Goal: Task Accomplishment & Management: Use online tool/utility

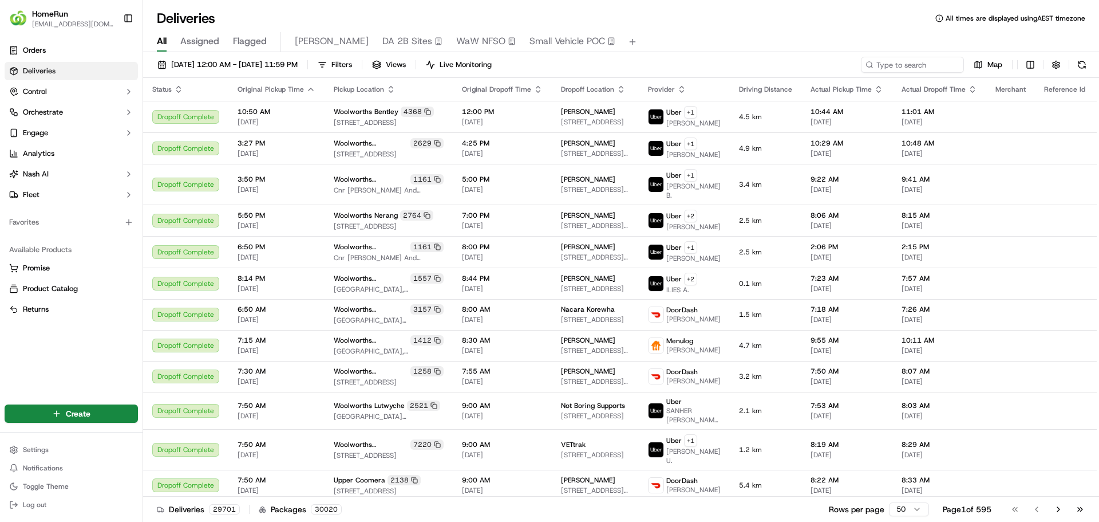
drag, startPoint x: 0, startPoint y: 0, endPoint x: 252, endPoint y: 39, distance: 254.9
click at [252, 39] on span "Flagged" at bounding box center [250, 41] width 34 height 14
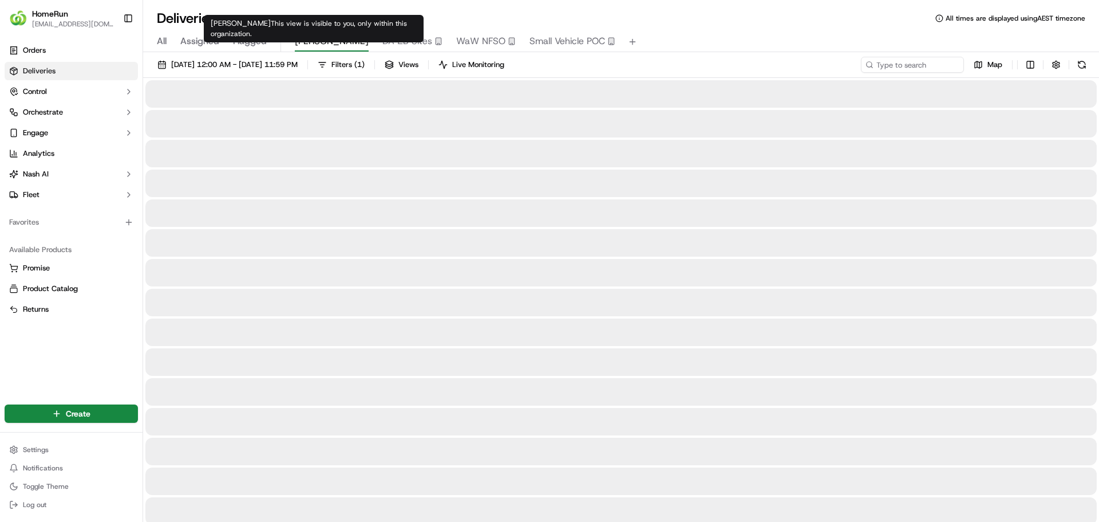
click at [302, 44] on span "shane" at bounding box center [332, 41] width 74 height 14
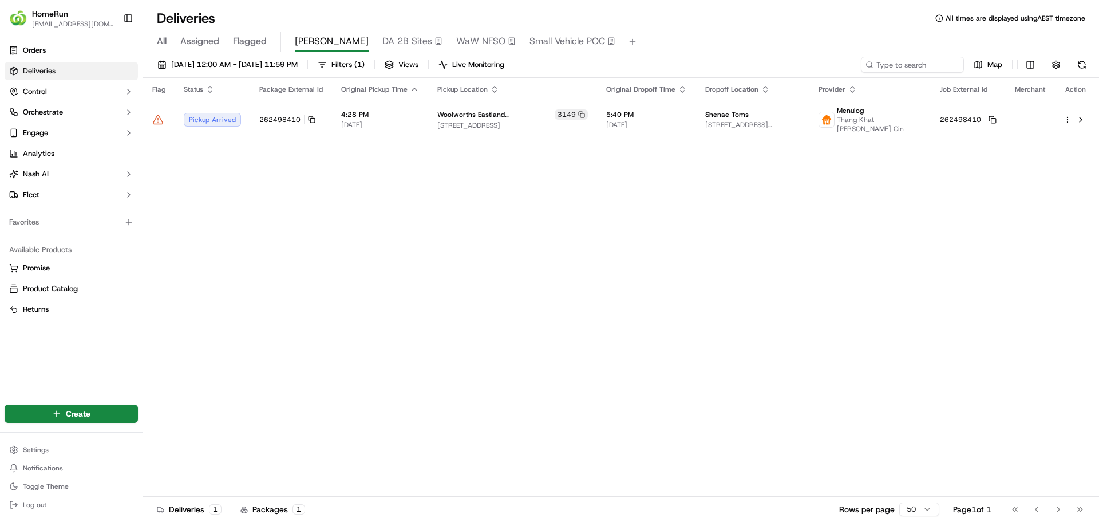
click at [329, 219] on div "Flag Status Package External Id Original Pickup Time Pickup Location Original D…" at bounding box center [620, 287] width 954 height 419
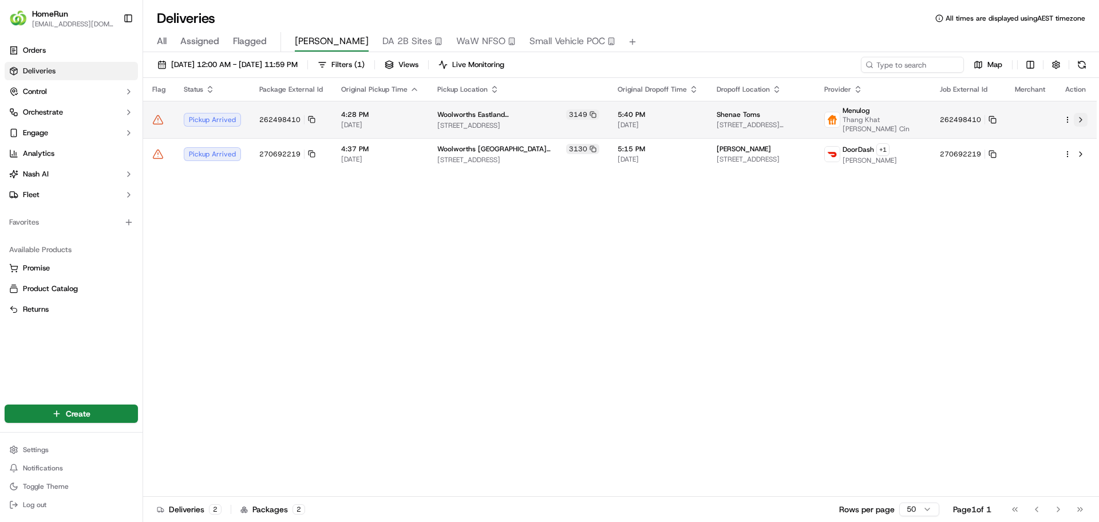
click at [1082, 121] on button at bounding box center [1081, 120] width 14 height 14
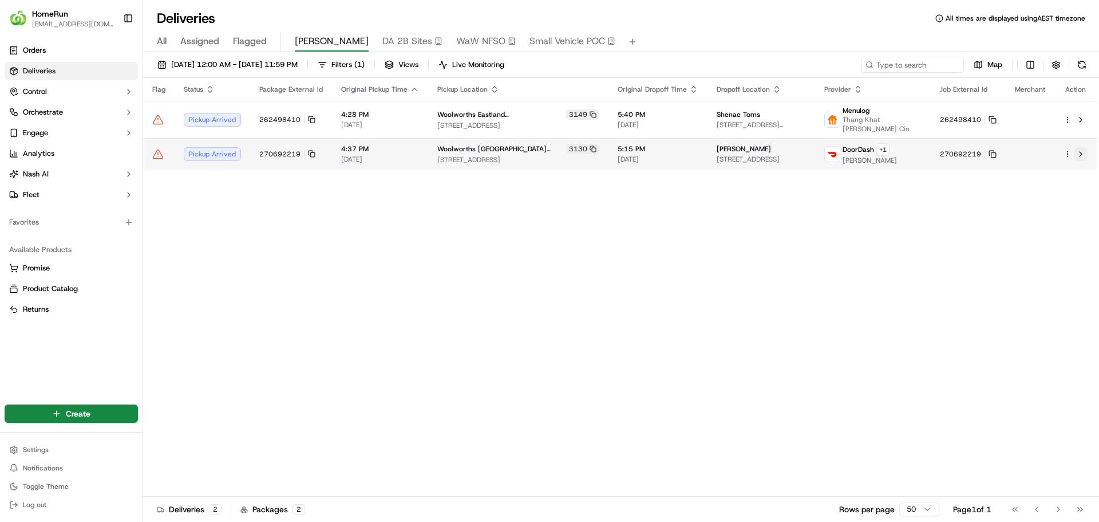
click at [1083, 159] on button at bounding box center [1081, 154] width 14 height 14
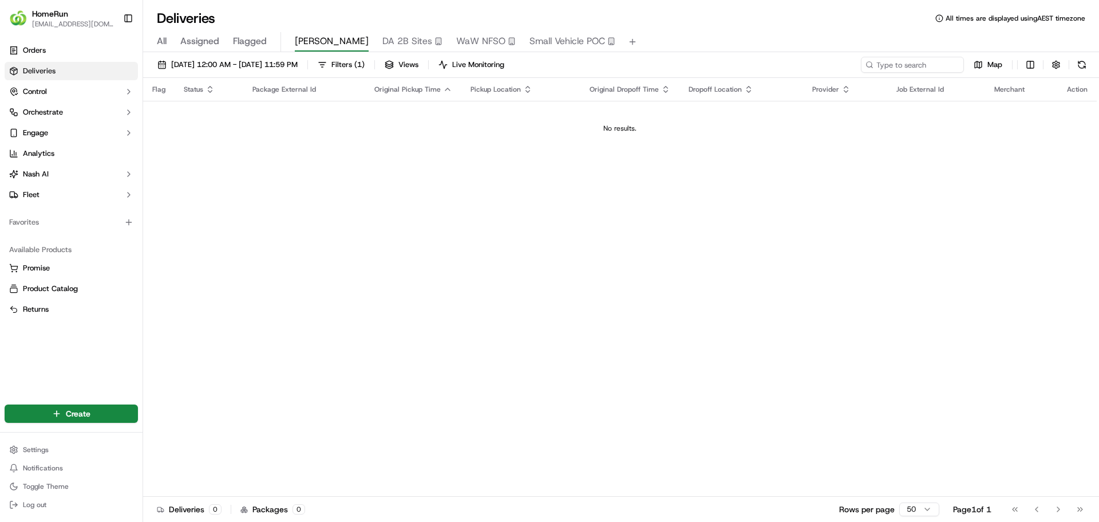
click at [338, 173] on div "Flag Status Package External Id Original Pickup Time Pickup Location Original D…" at bounding box center [620, 287] width 954 height 419
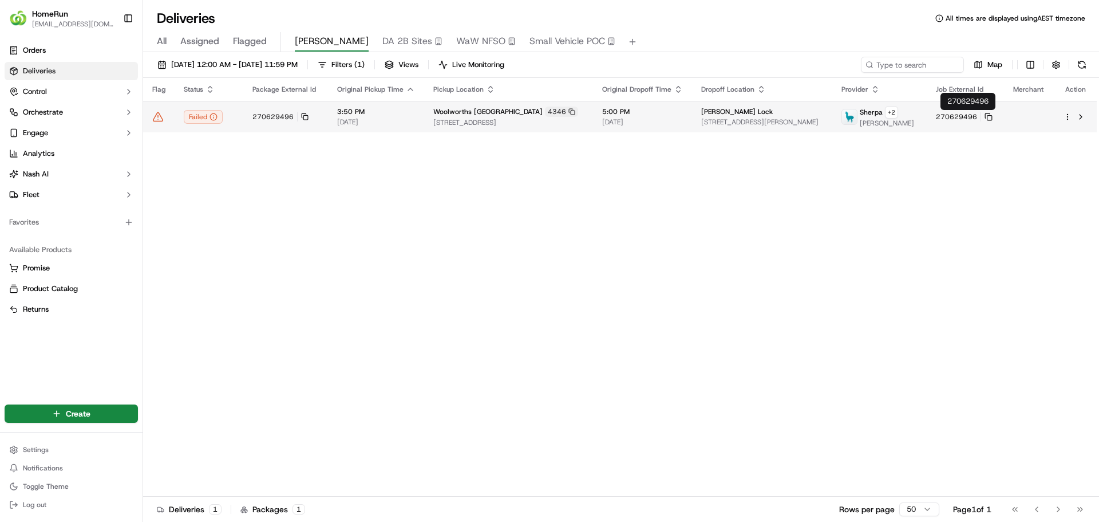
click at [993, 121] on button "270629496" at bounding box center [964, 116] width 57 height 9
click at [993, 116] on icon at bounding box center [989, 117] width 8 height 8
click at [1079, 121] on button at bounding box center [1081, 117] width 14 height 14
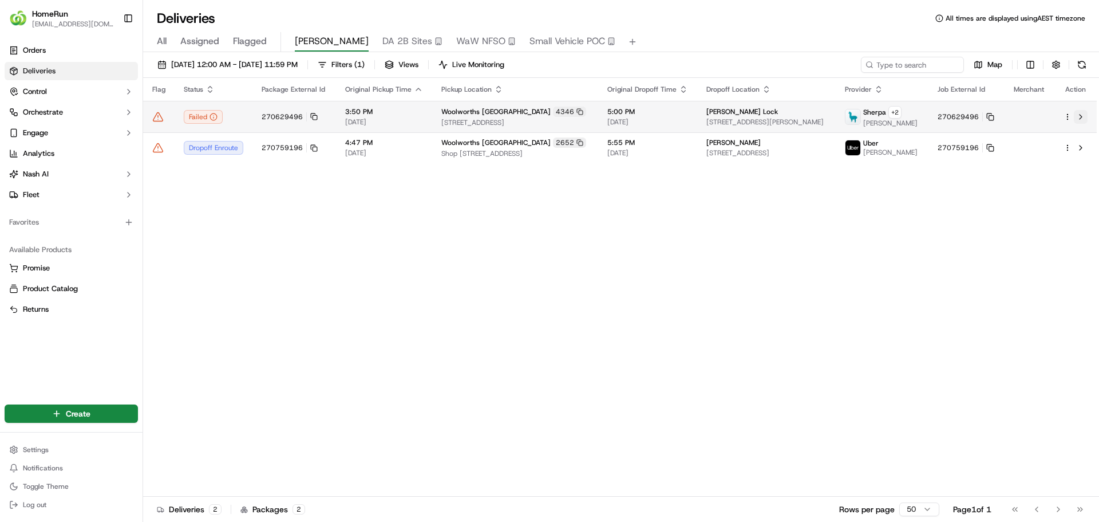
click at [1081, 119] on button at bounding box center [1081, 117] width 14 height 14
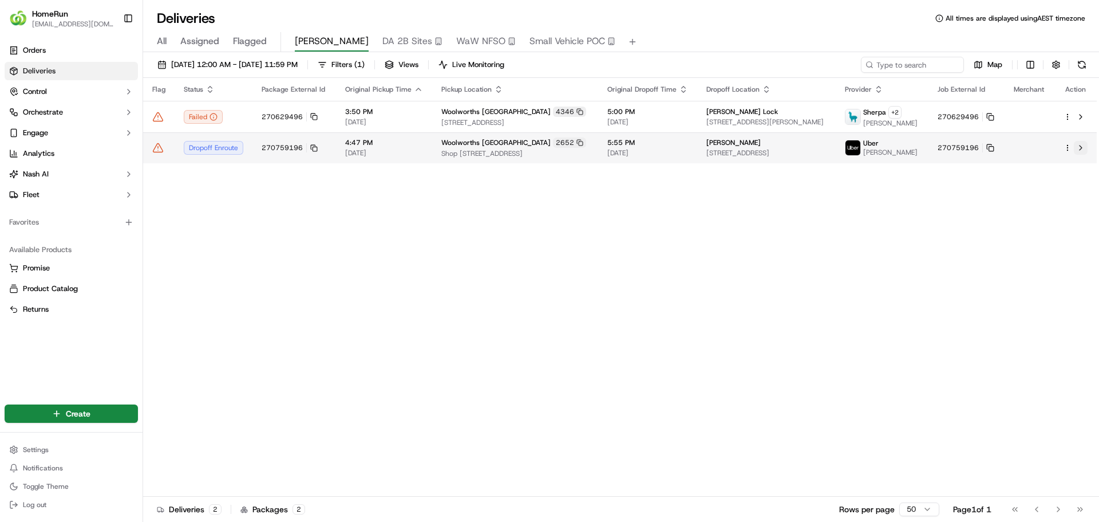
click at [1083, 150] on button at bounding box center [1081, 148] width 14 height 14
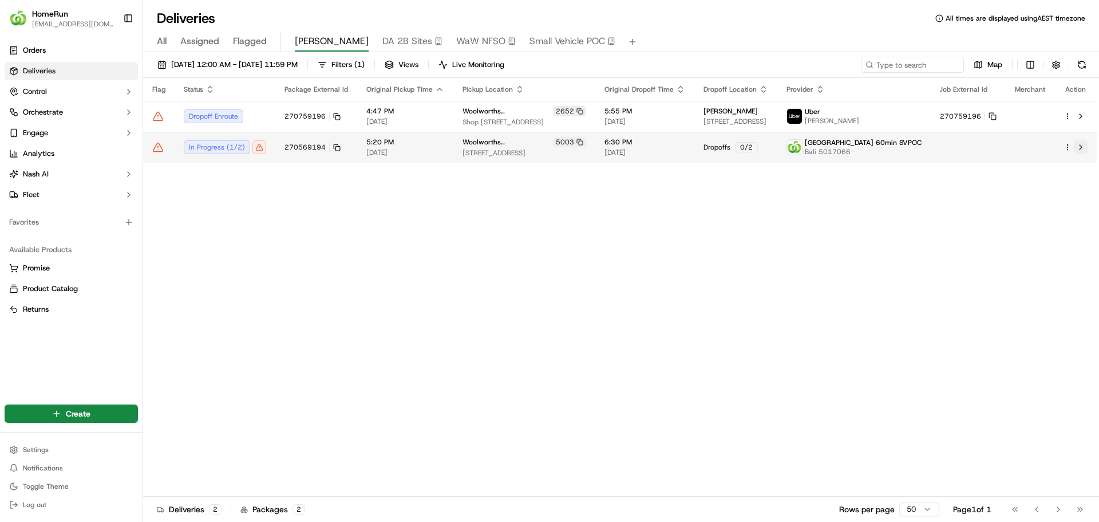
click at [1077, 153] on button at bounding box center [1081, 147] width 14 height 14
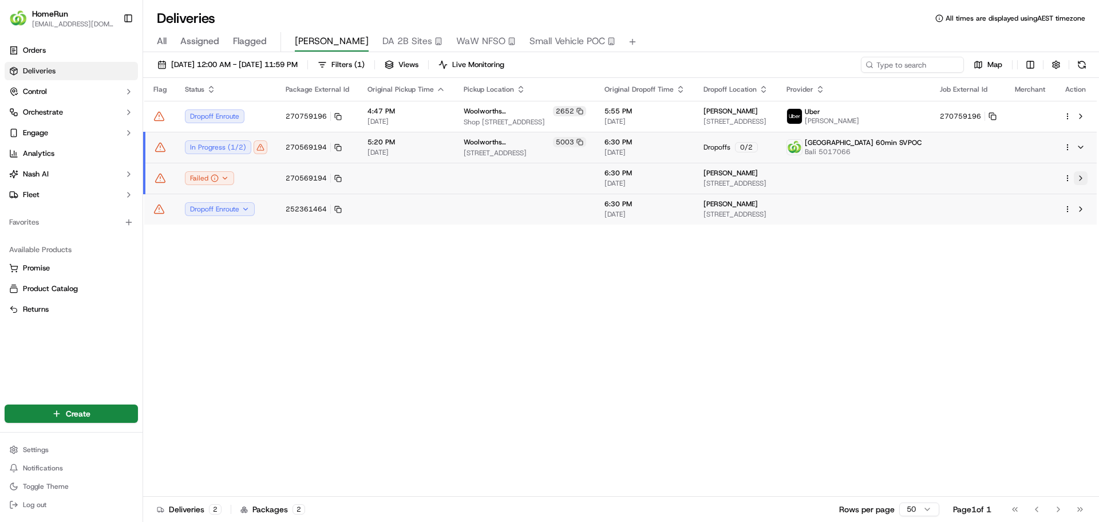
click at [1084, 181] on button at bounding box center [1081, 178] width 14 height 14
click at [336, 179] on icon at bounding box center [337, 178] width 7 height 7
click at [1085, 148] on button at bounding box center [1081, 147] width 14 height 14
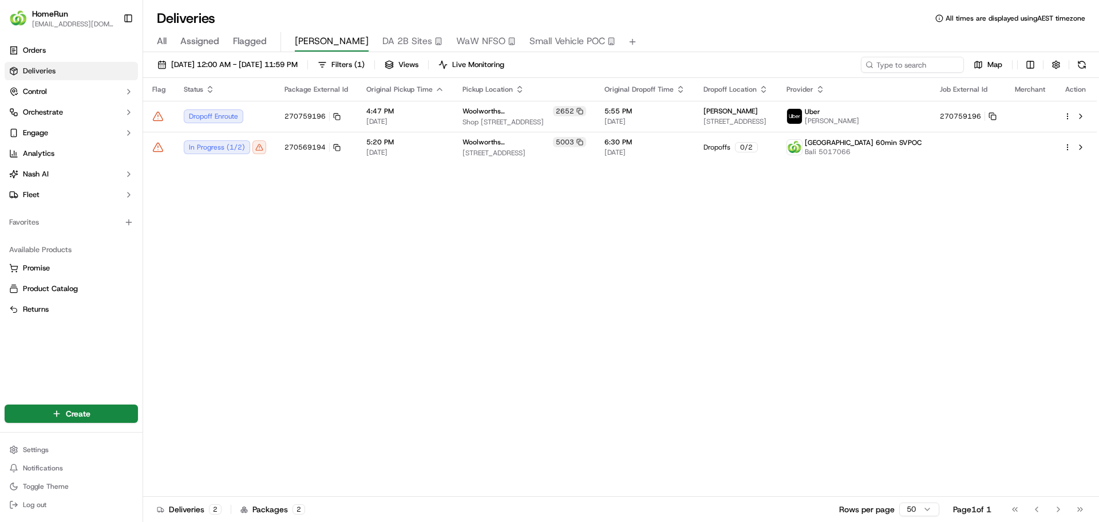
click at [648, 248] on div "Flag Status Package External Id Original Pickup Time Pickup Location Original D…" at bounding box center [620, 287] width 954 height 419
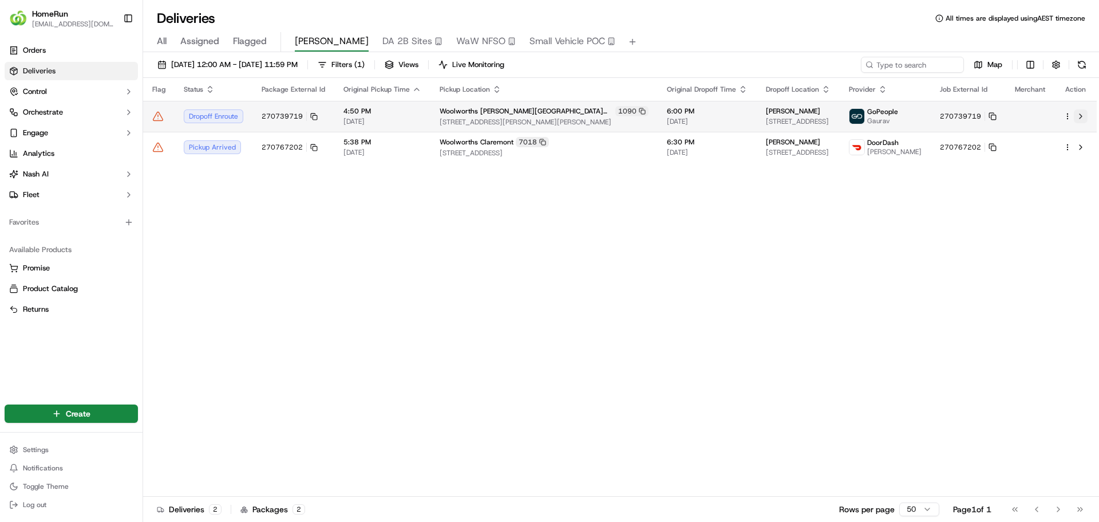
click at [1079, 117] on button at bounding box center [1081, 116] width 14 height 14
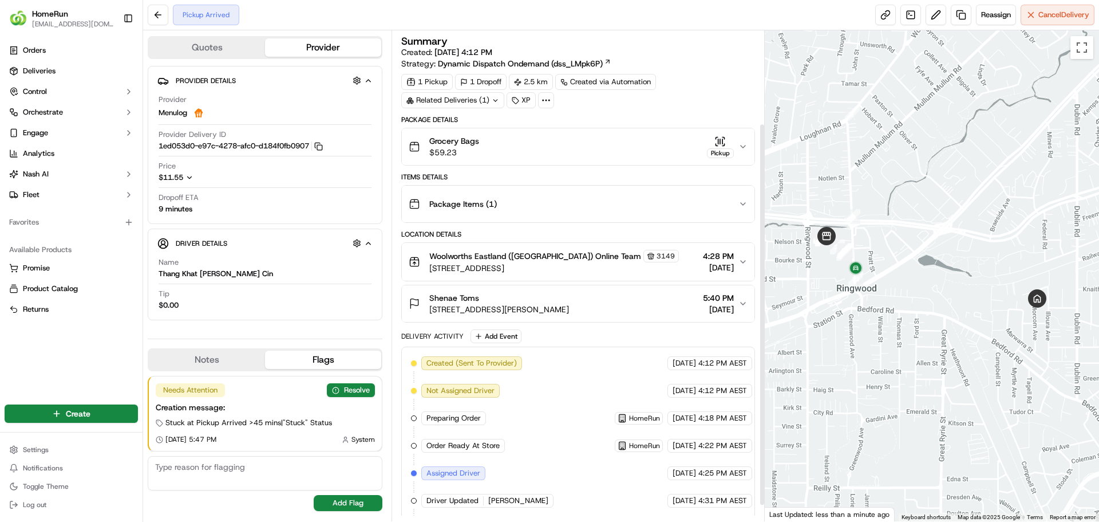
scroll to position [139, 0]
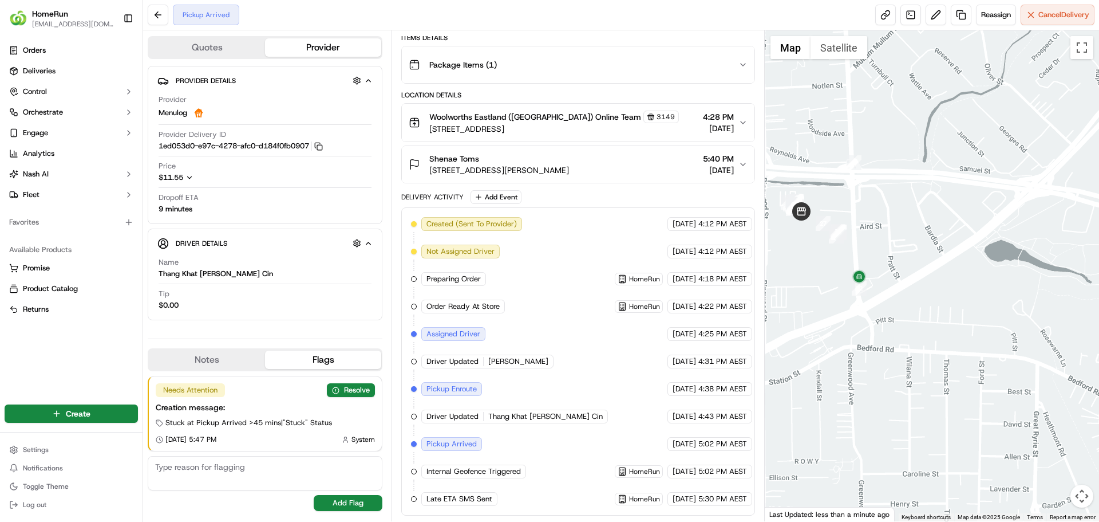
drag, startPoint x: 845, startPoint y: 258, endPoint x: 855, endPoint y: 256, distance: 10.0
click at [855, 256] on div at bounding box center [932, 275] width 335 height 491
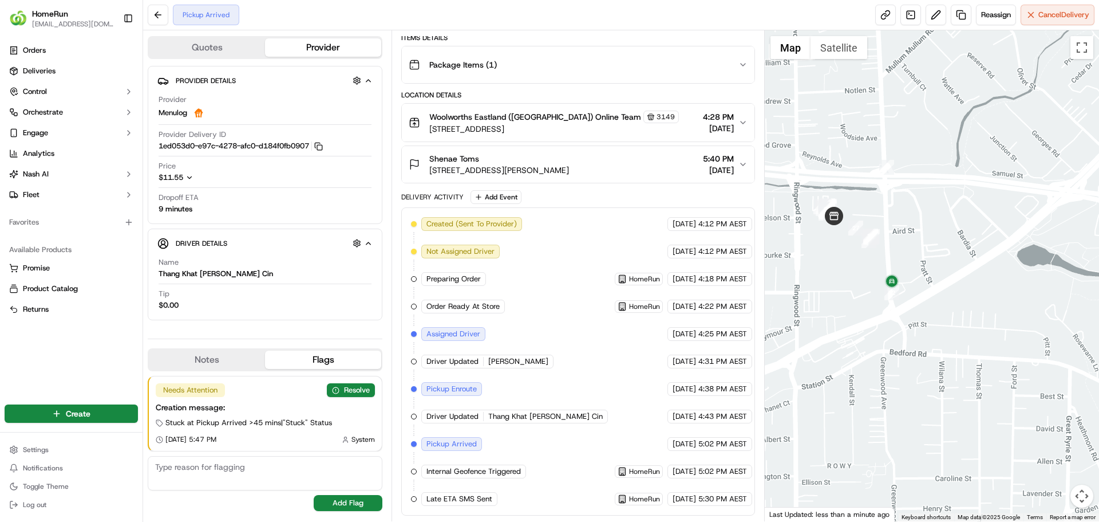
drag, startPoint x: 846, startPoint y: 249, endPoint x: 897, endPoint y: 259, distance: 52.0
click at [897, 259] on div at bounding box center [932, 275] width 335 height 491
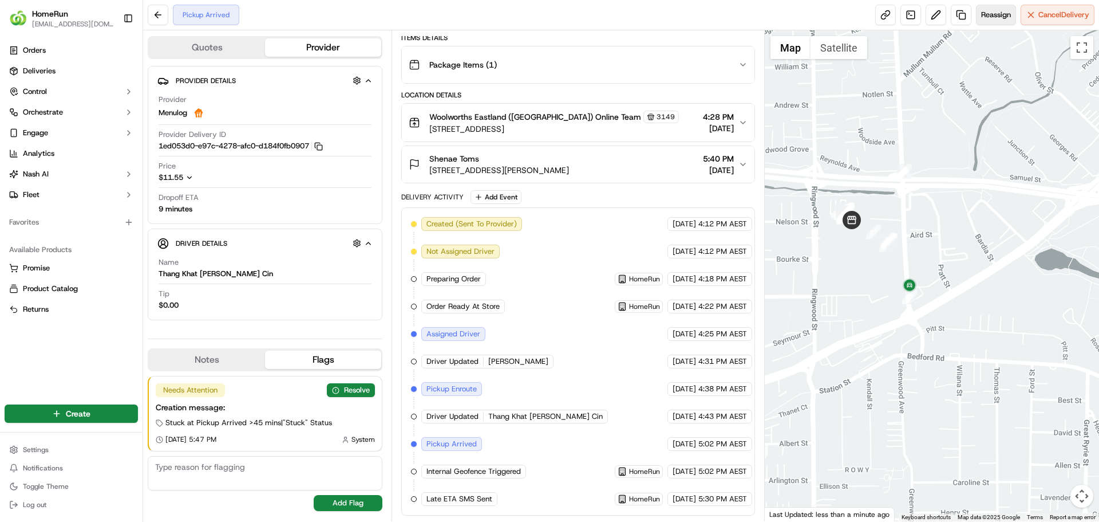
click at [988, 14] on span "Reassign" at bounding box center [996, 15] width 30 height 10
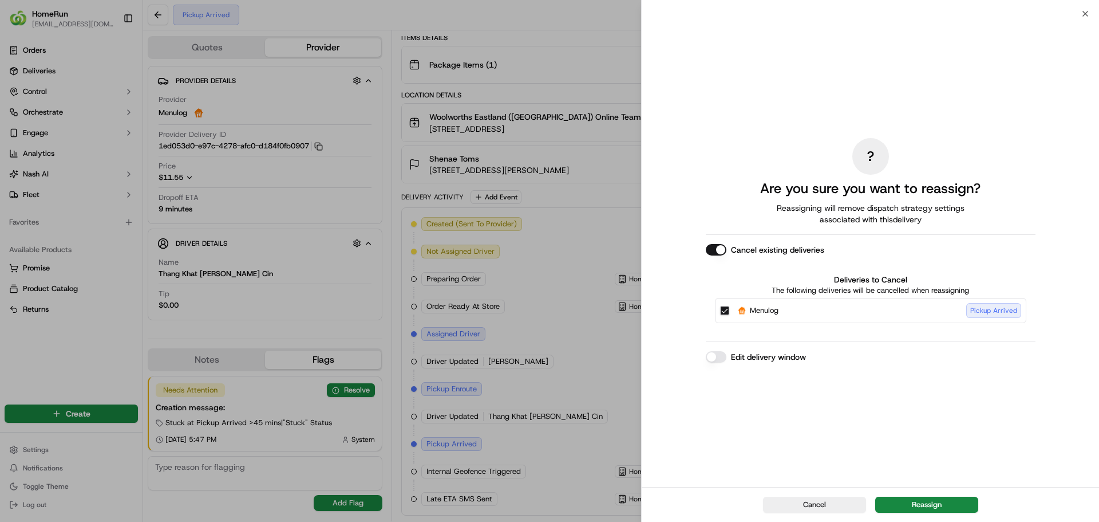
click at [711, 247] on button "Cancel existing deliveries" at bounding box center [716, 249] width 21 height 11
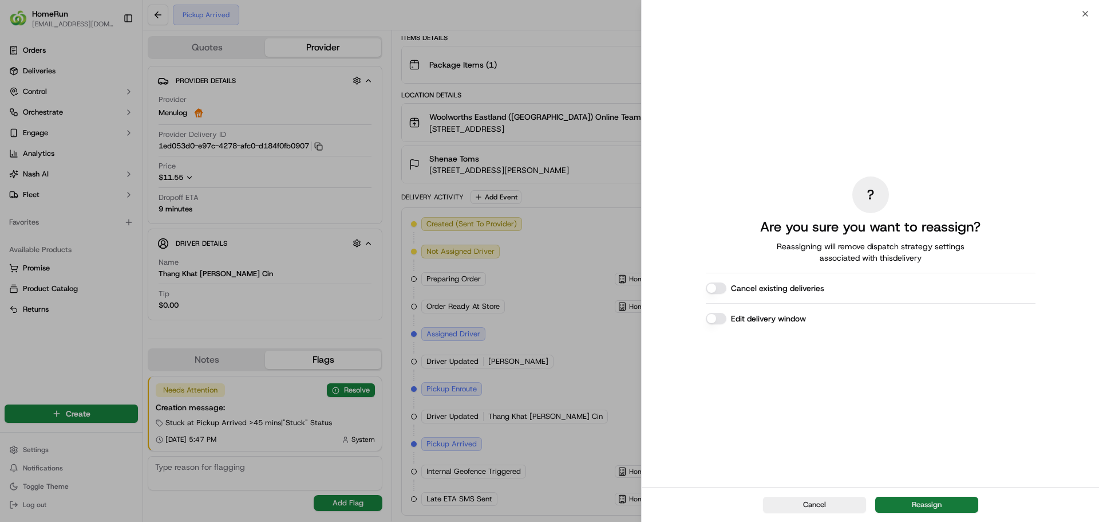
click at [914, 503] on button "Reassign" at bounding box center [926, 504] width 103 height 16
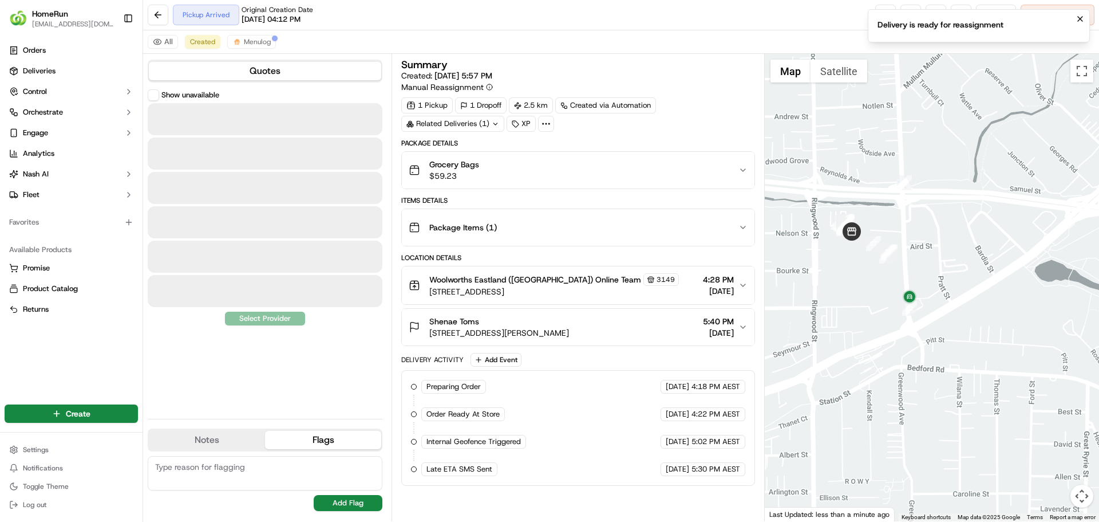
scroll to position [0, 0]
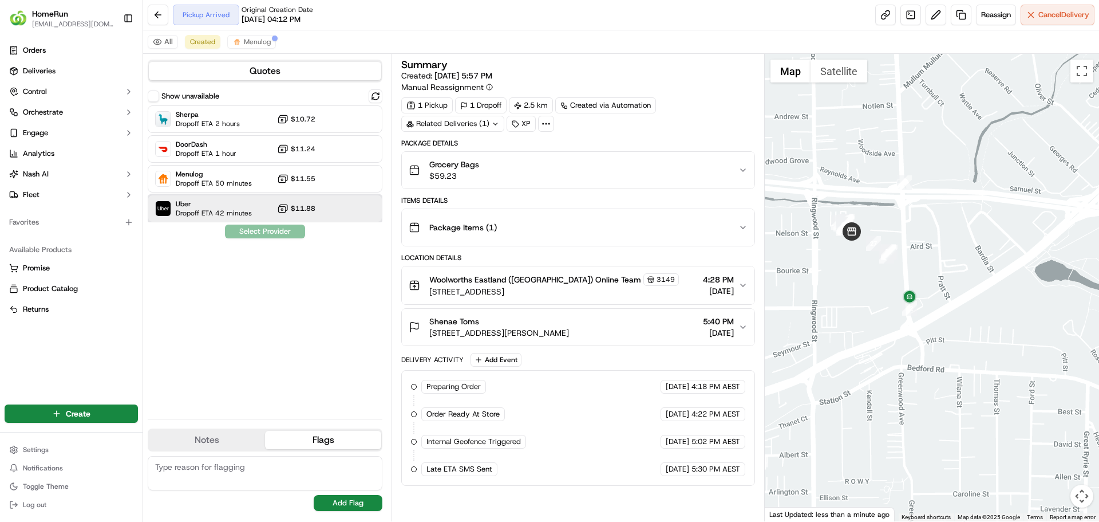
click at [244, 202] on span "Uber" at bounding box center [214, 203] width 76 height 9
click at [263, 233] on button "Assign Provider" at bounding box center [264, 231] width 81 height 14
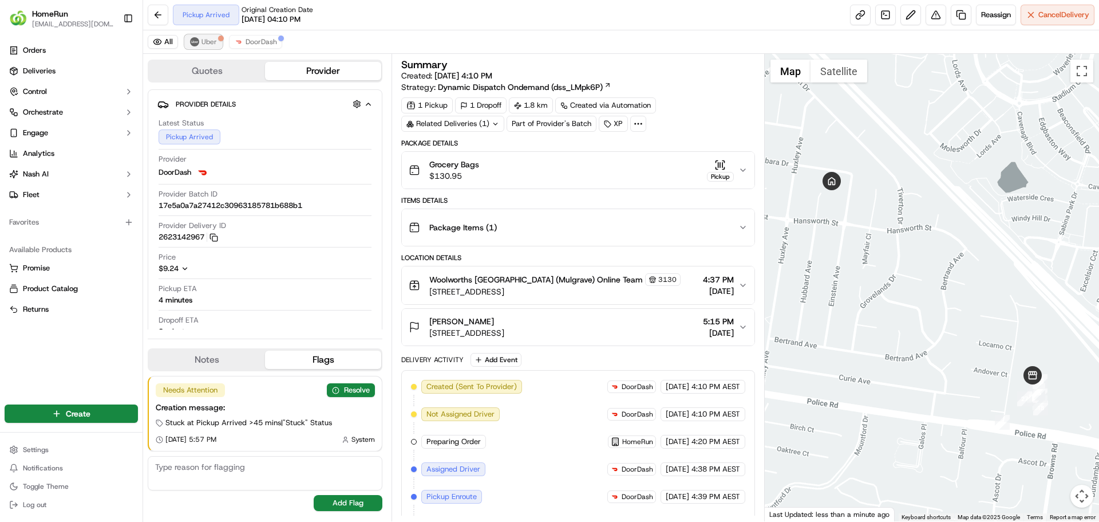
click at [211, 37] on span "Uber" at bounding box center [209, 41] width 15 height 9
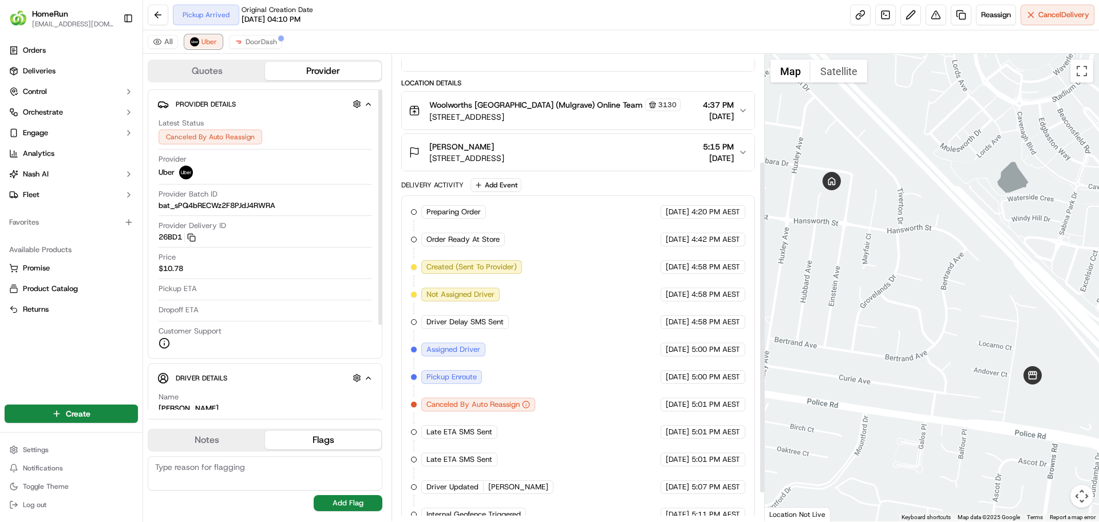
scroll to position [190, 0]
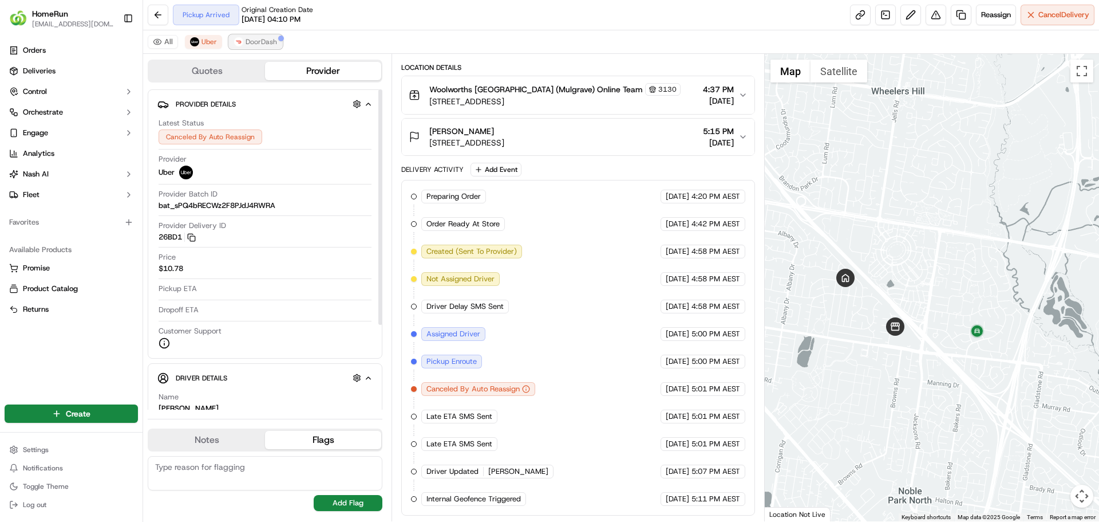
click at [267, 46] on button "DoorDash" at bounding box center [255, 42] width 53 height 14
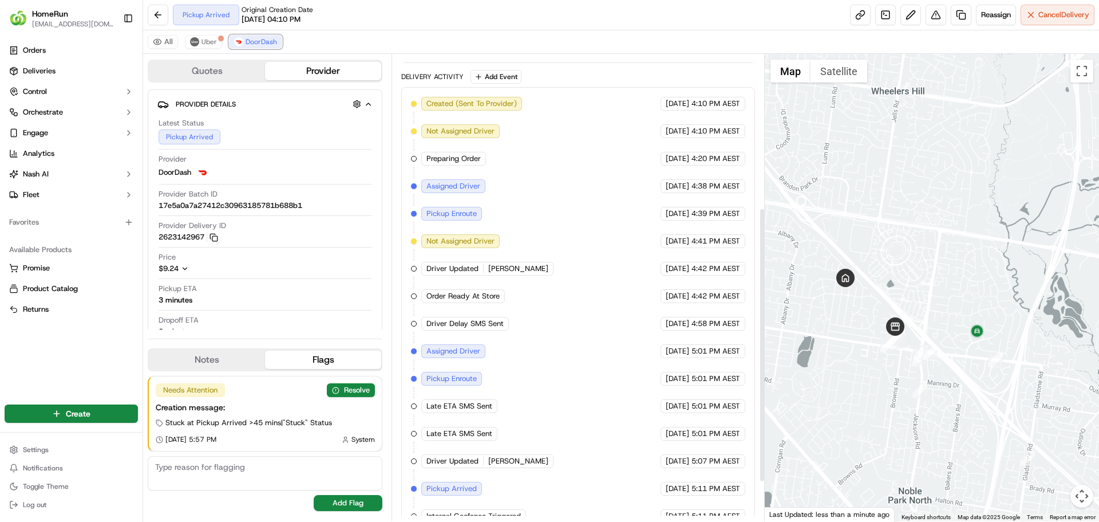
scroll to position [327, 0]
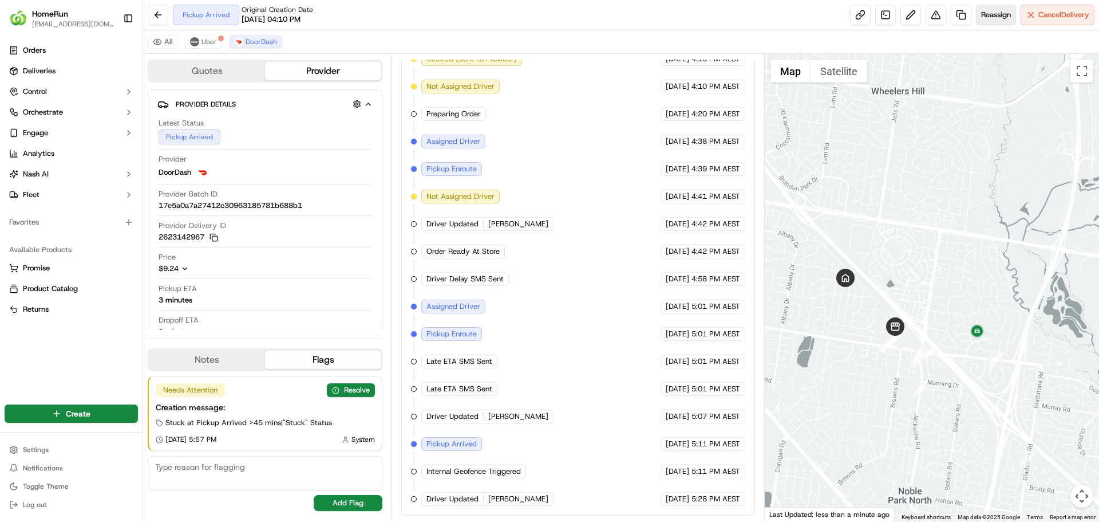
click at [993, 15] on span "Reassign" at bounding box center [996, 15] width 30 height 10
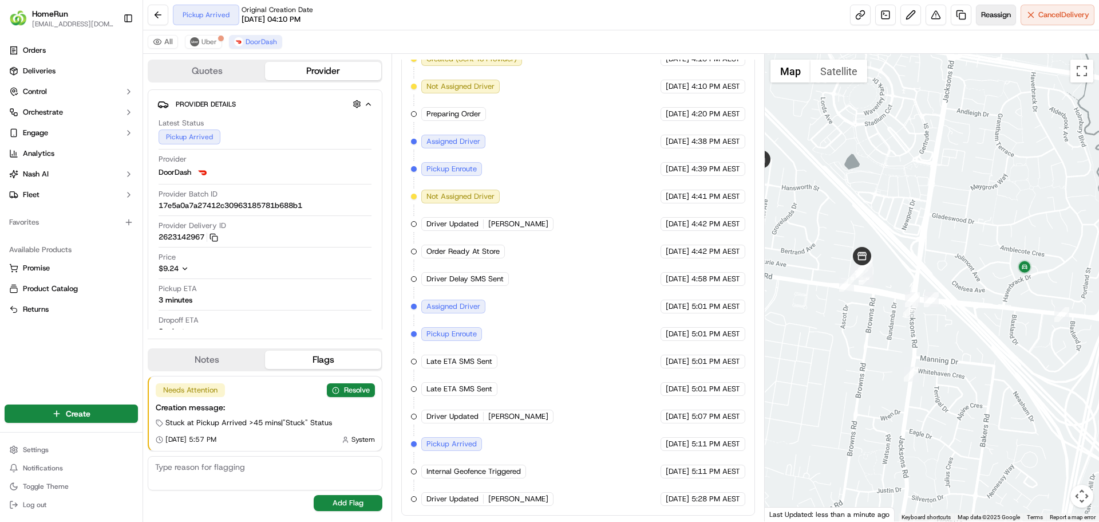
click at [990, 18] on span "Reassign" at bounding box center [996, 15] width 30 height 10
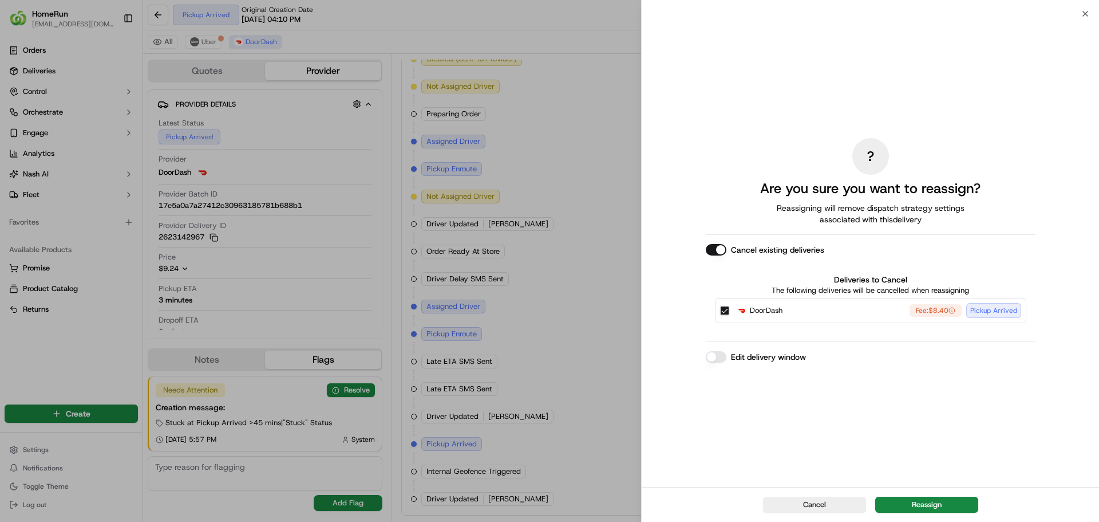
click at [718, 248] on button "Cancel existing deliveries" at bounding box center [716, 249] width 21 height 11
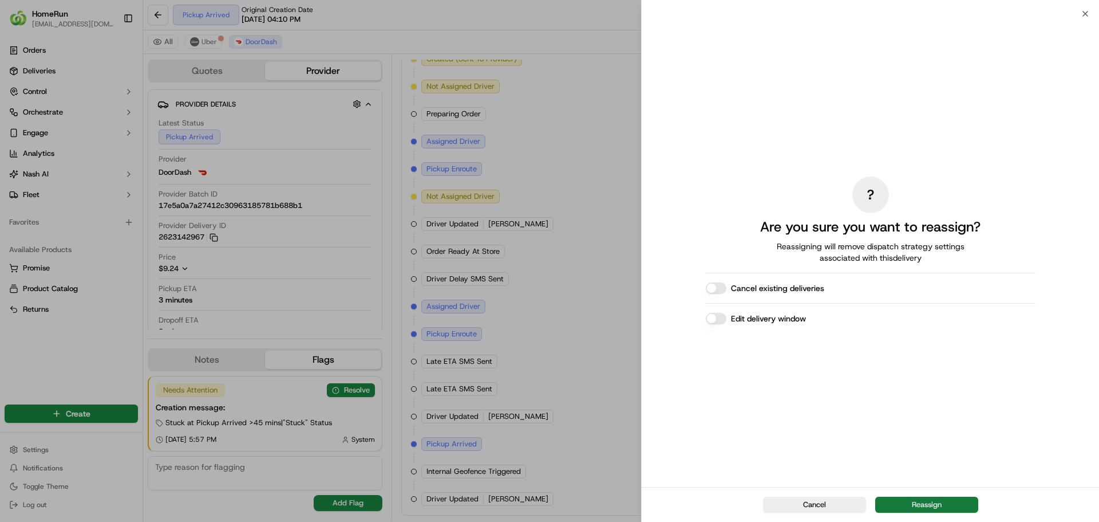
click at [926, 506] on button "Reassign" at bounding box center [926, 504] width 103 height 16
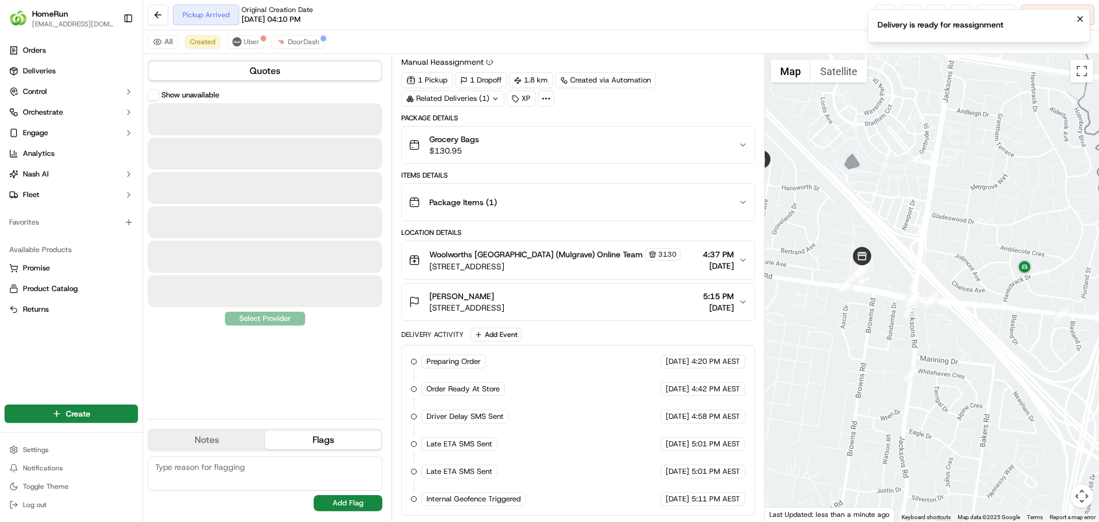
scroll to position [25, 0]
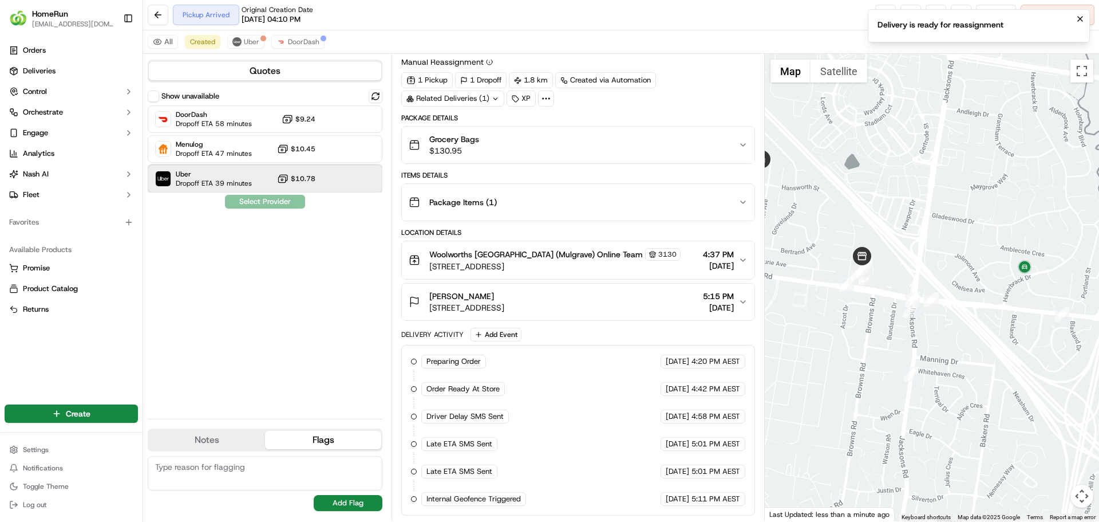
click at [236, 177] on span "Uber" at bounding box center [214, 173] width 76 height 9
click at [257, 203] on button "Assign Provider" at bounding box center [264, 202] width 81 height 14
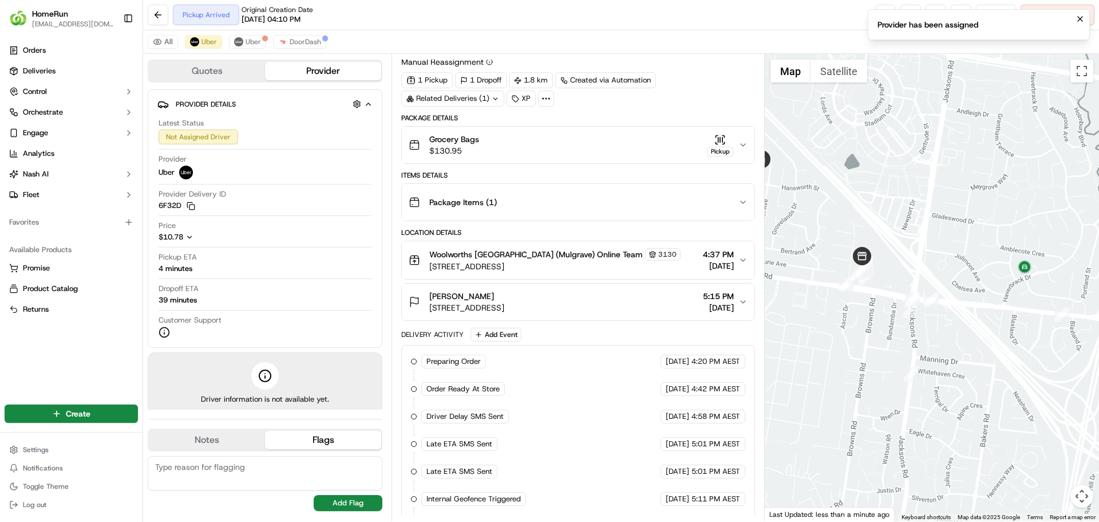
scroll to position [80, 0]
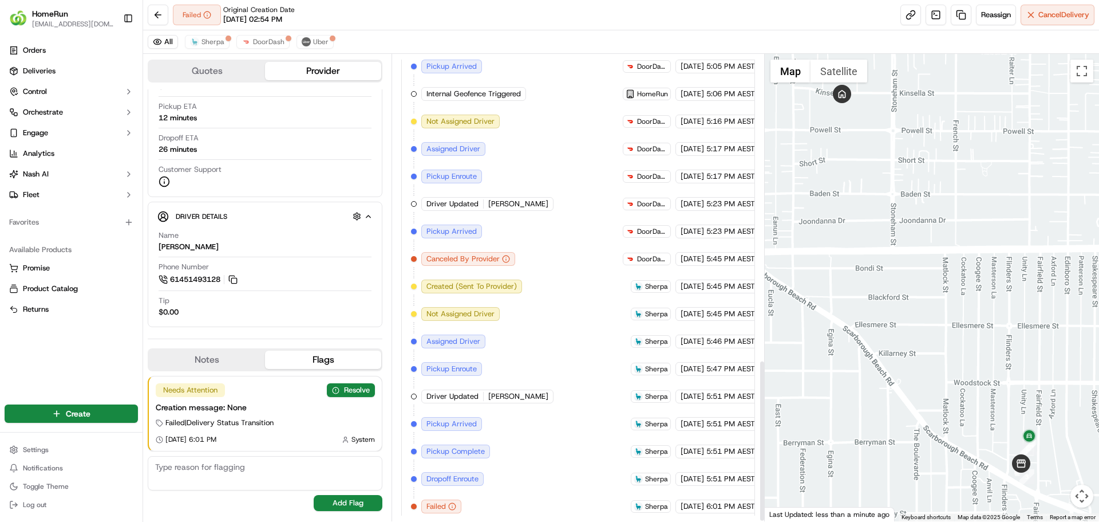
scroll to position [883, 0]
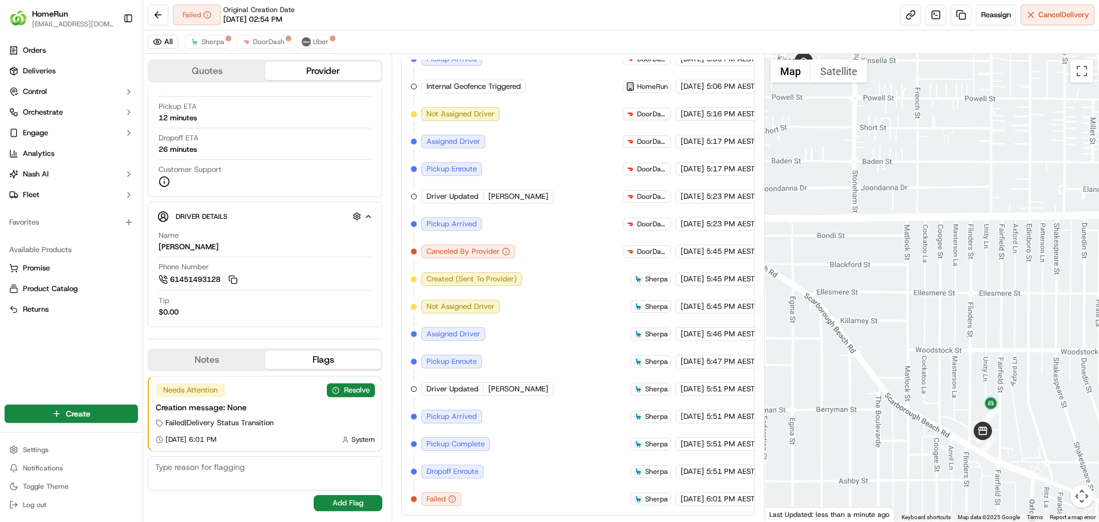
drag, startPoint x: 955, startPoint y: 434, endPoint x: 934, endPoint y: 388, distance: 50.7
click at [935, 389] on div at bounding box center [932, 287] width 335 height 467
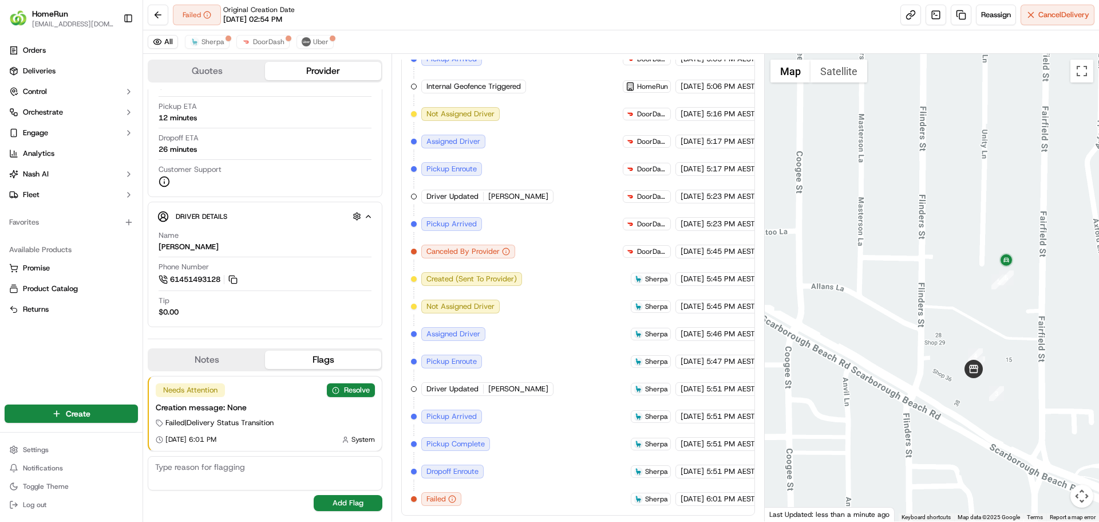
drag, startPoint x: 972, startPoint y: 425, endPoint x: 883, endPoint y: 361, distance: 109.5
click at [883, 361] on div at bounding box center [932, 287] width 335 height 467
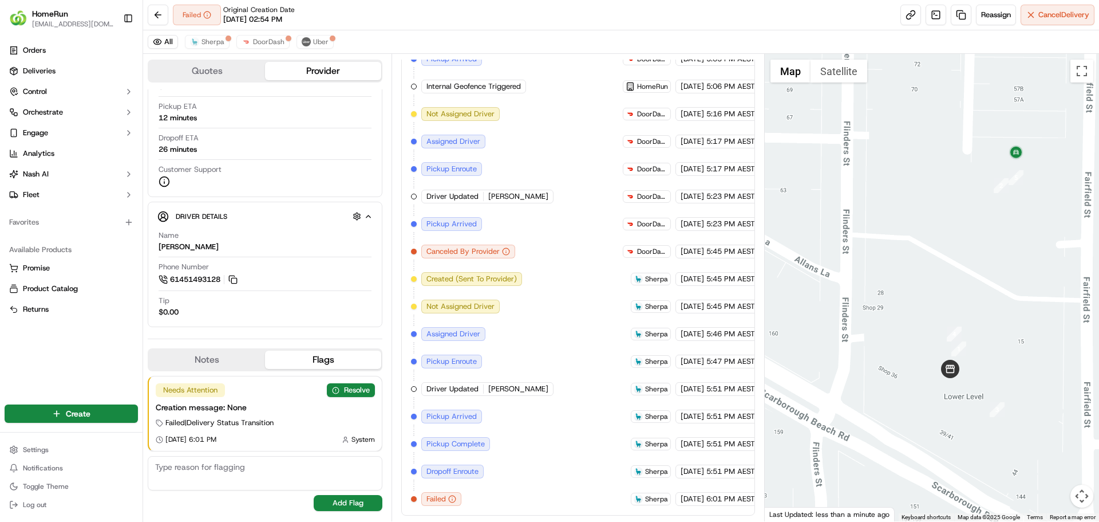
drag, startPoint x: 1069, startPoint y: 243, endPoint x: 1018, endPoint y: 227, distance: 54.0
click at [1018, 227] on div at bounding box center [932, 287] width 335 height 467
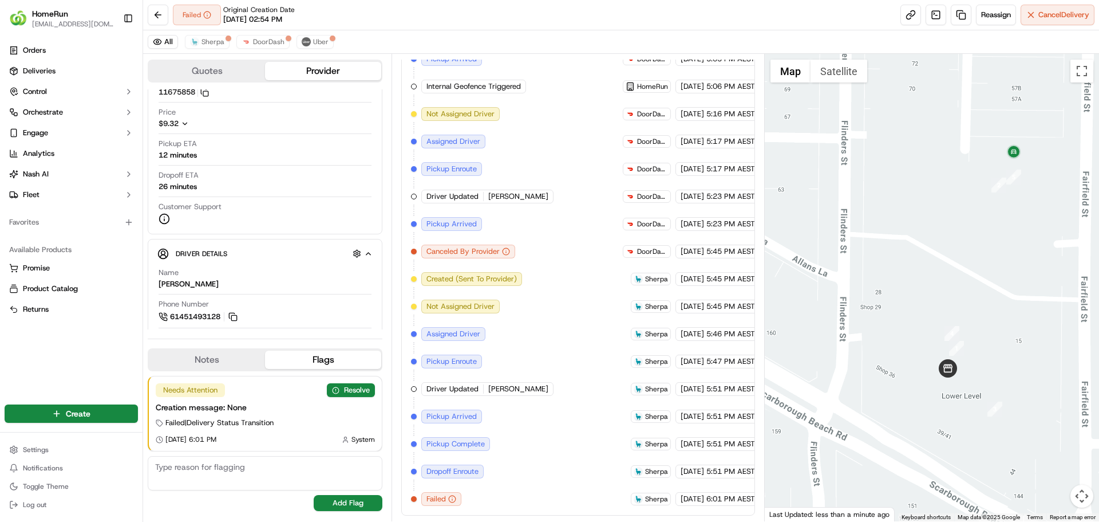
scroll to position [93, 0]
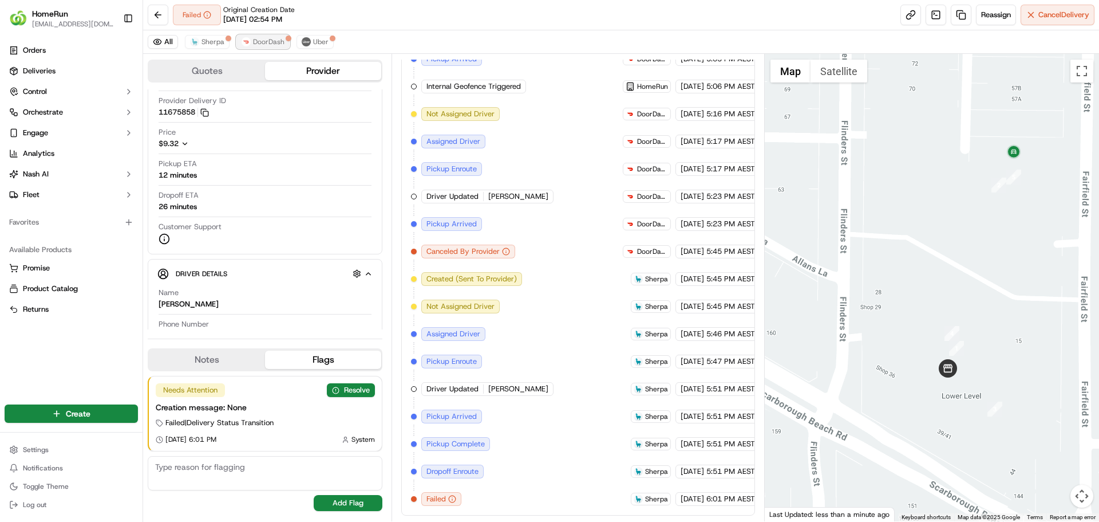
click at [251, 38] on button "DoorDash" at bounding box center [262, 42] width 53 height 14
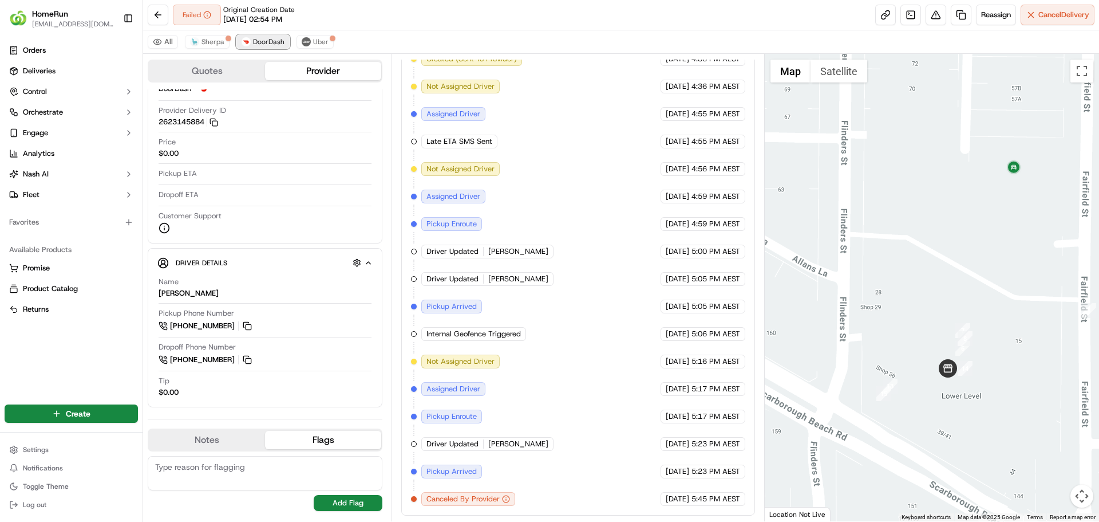
scroll to position [388, 0]
click at [317, 45] on span "Uber" at bounding box center [320, 41] width 15 height 9
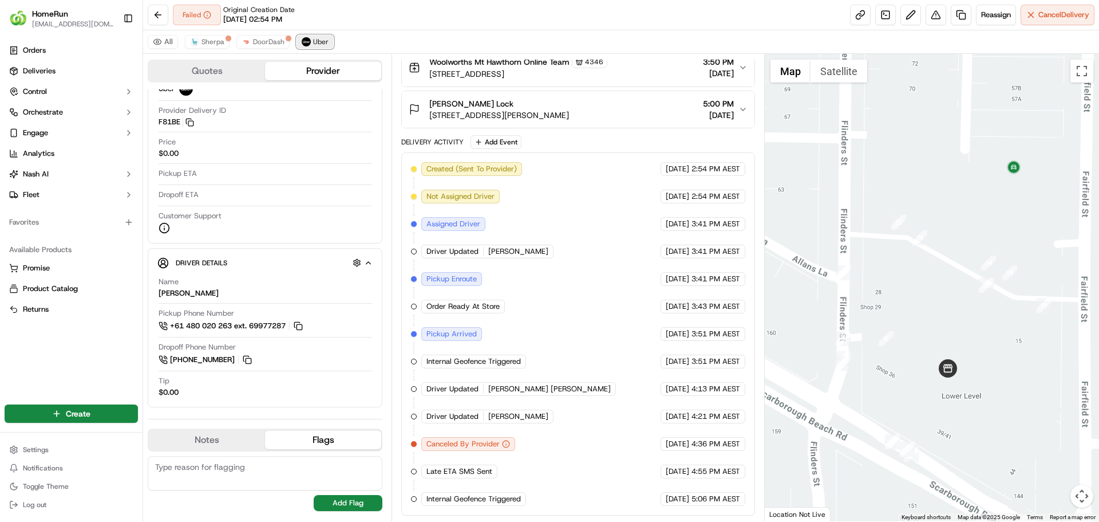
scroll to position [223, 0]
click at [209, 48] on button "Sherpa" at bounding box center [207, 42] width 45 height 14
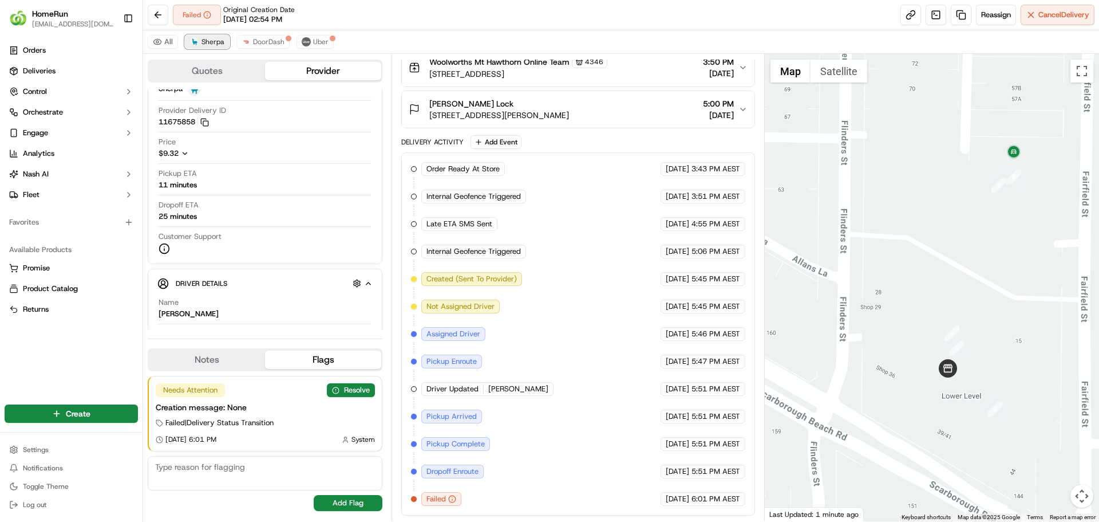
scroll to position [93, 0]
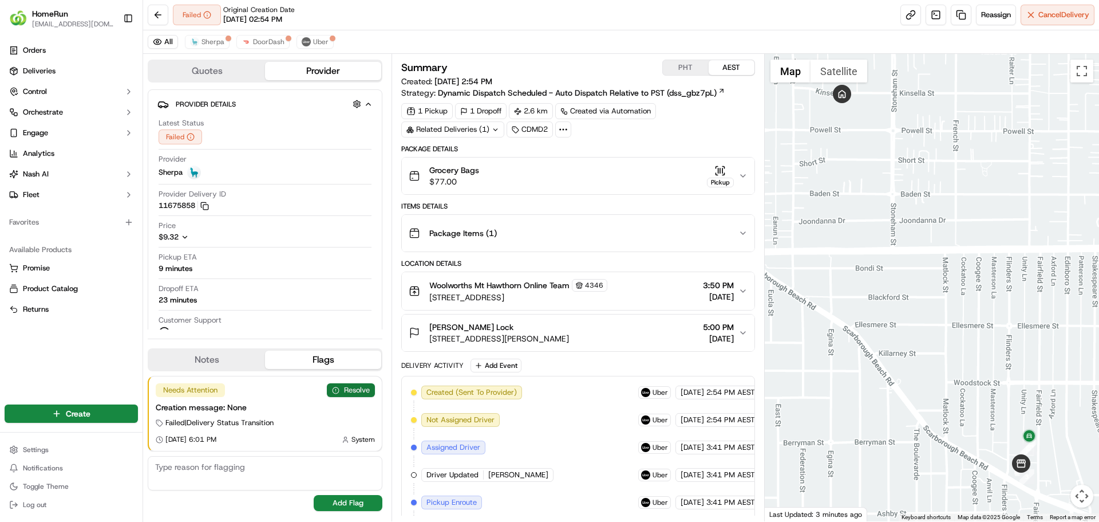
click at [347, 393] on button "Resolve" at bounding box center [351, 390] width 48 height 14
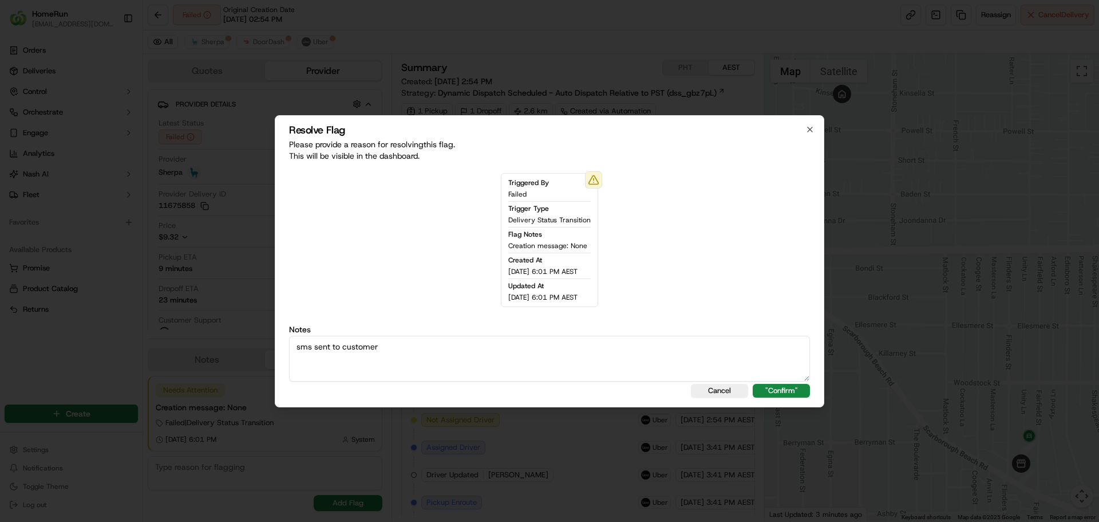
type textarea "sms sent to customer"
click at [775, 382] on div "Resolve Flag Please provide a reason for resolving this flag . This will be vis…" at bounding box center [550, 261] width 550 height 292
click at [776, 385] on button ""Confirm"" at bounding box center [781, 391] width 57 height 14
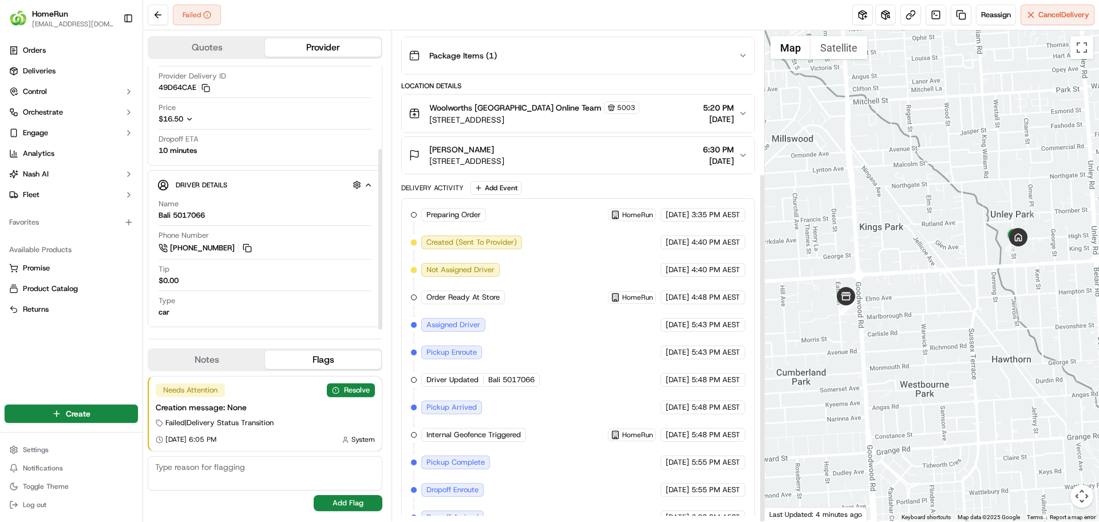
scroll to position [200, 0]
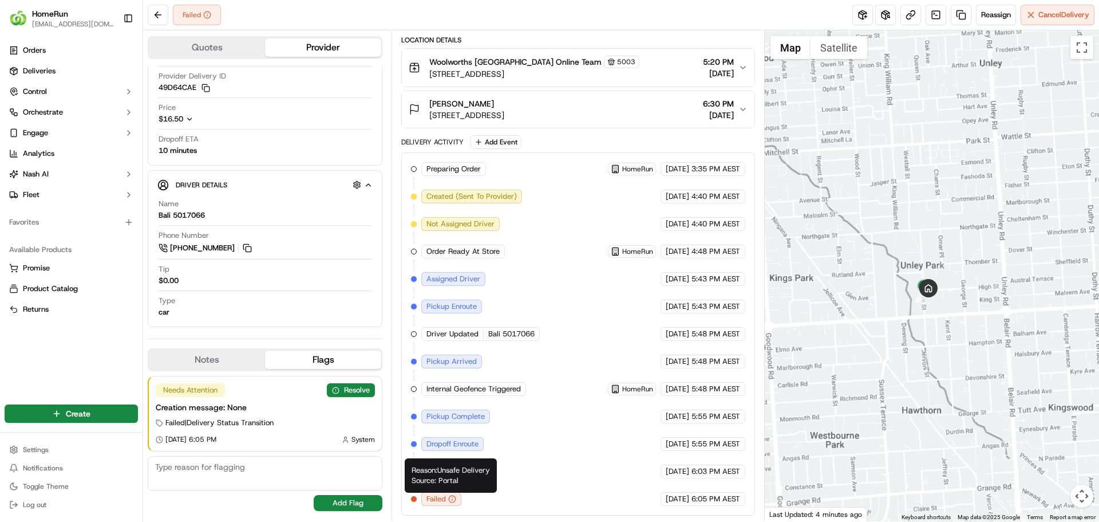
click at [452, 469] on div "Reason: Unsafe Delivery Source: Portal Reason: Unsafe Delivery Source: Portal" at bounding box center [451, 475] width 92 height 34
drag, startPoint x: 452, startPoint y: 469, endPoint x: 479, endPoint y: 468, distance: 27.0
click at [479, 468] on div "Reason: Unsafe Delivery Source: Portal Reason: Unsafe Delivery Source: Portal" at bounding box center [451, 475] width 92 height 34
copy div "Unsafe Delivery"
click at [342, 390] on button "Resolve" at bounding box center [351, 390] width 48 height 14
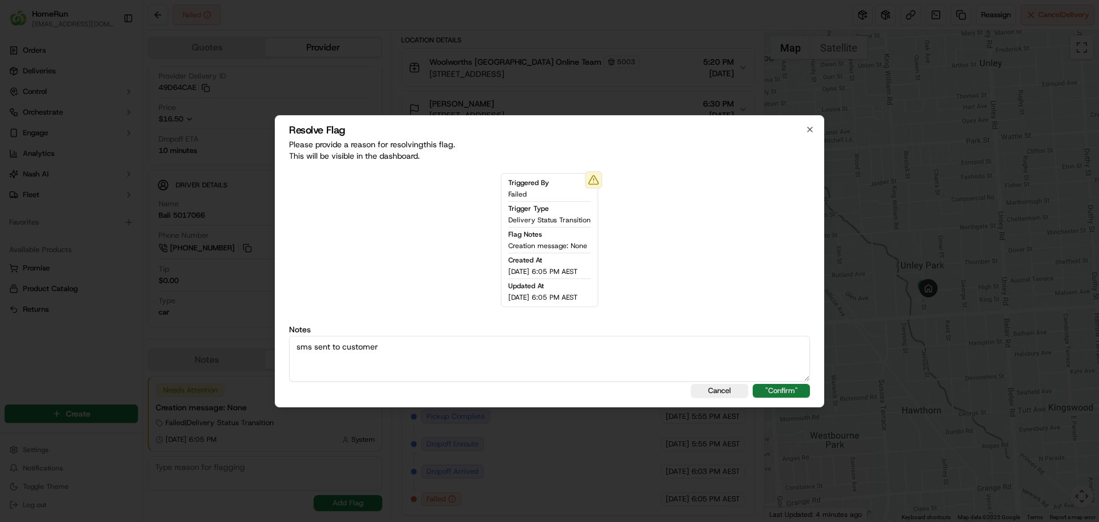
type textarea "sms sent to customer"
click at [778, 386] on button ""Confirm"" at bounding box center [781, 391] width 57 height 14
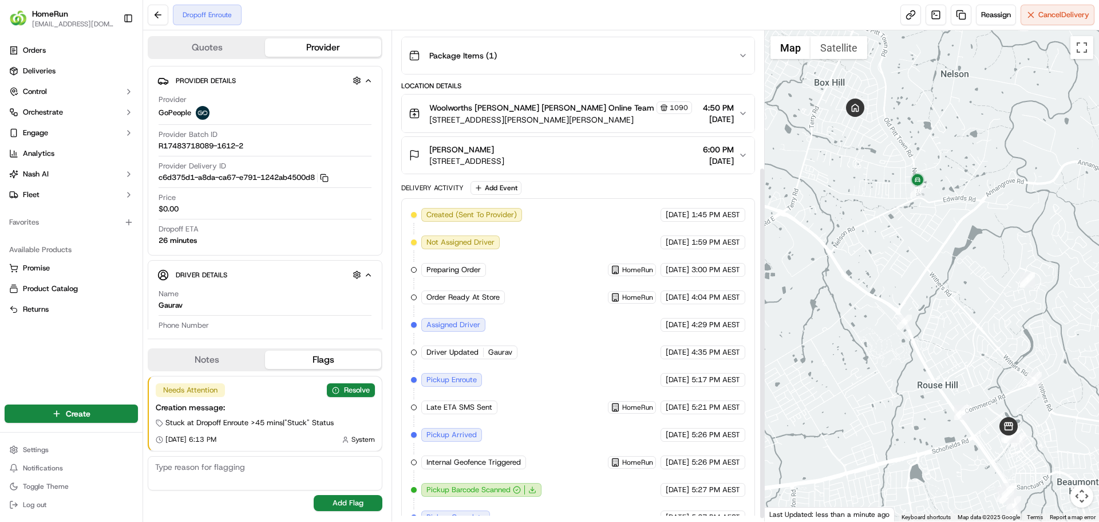
scroll to position [194, 0]
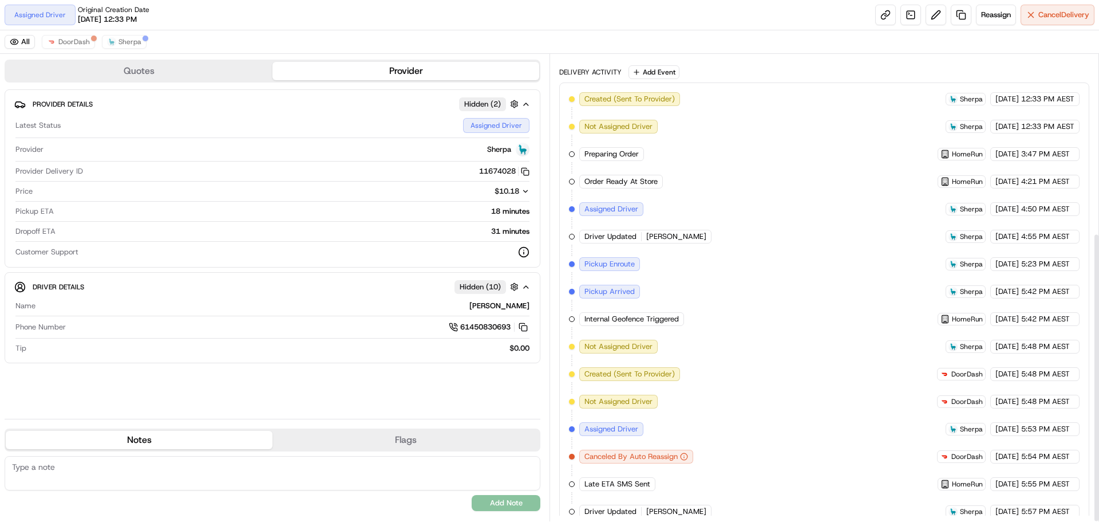
scroll to position [287, 0]
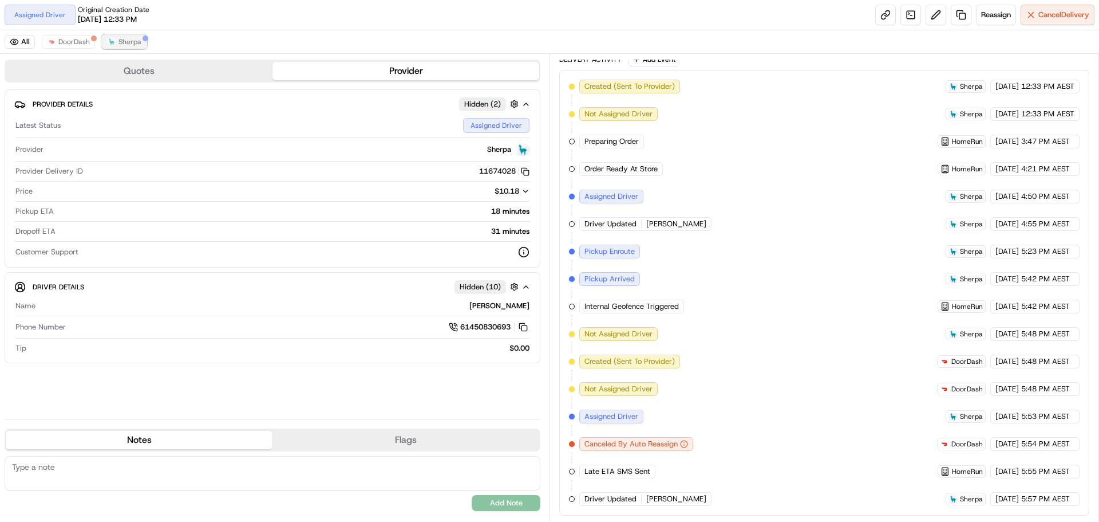
click at [125, 43] on span "Sherpa" at bounding box center [130, 41] width 23 height 9
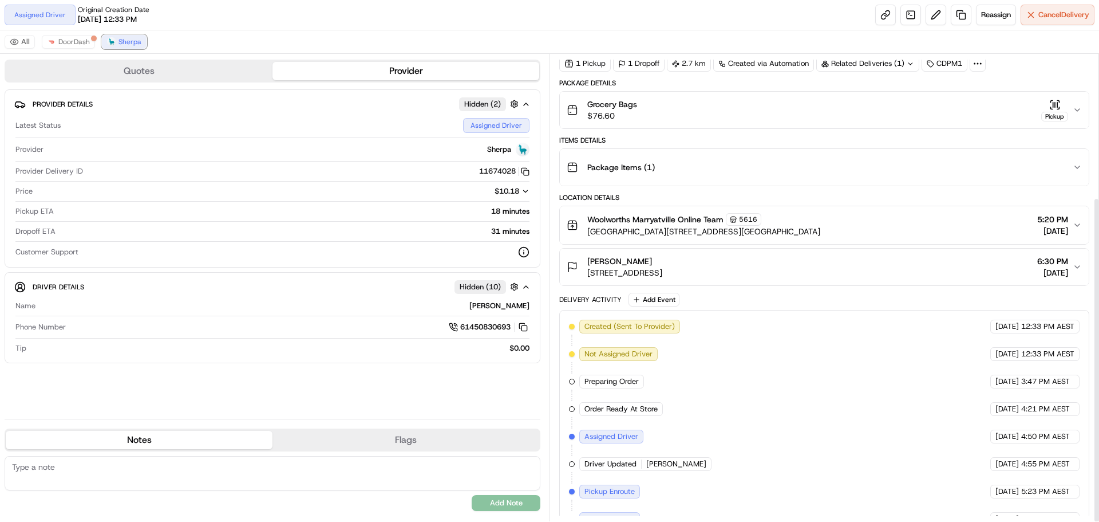
scroll to position [0, 0]
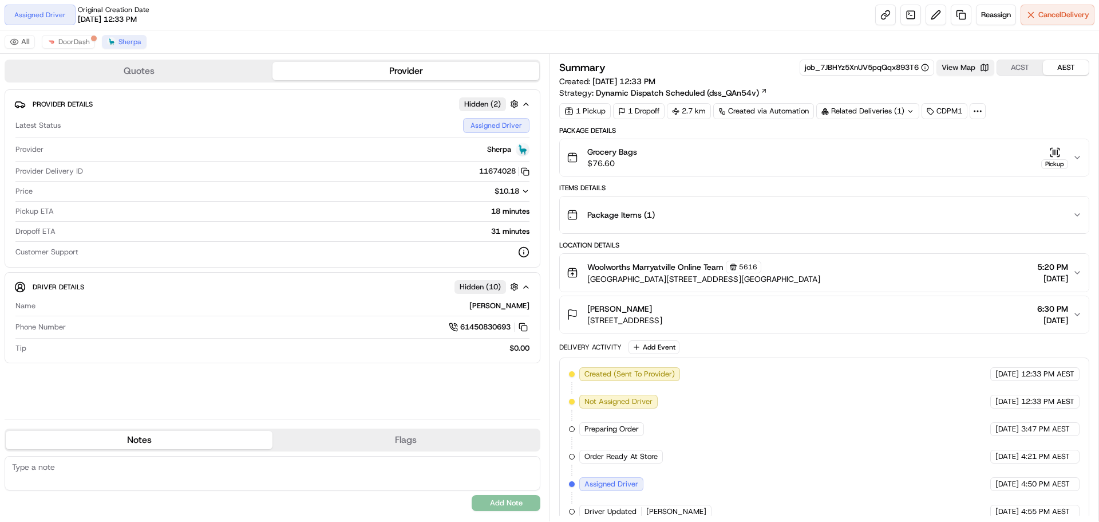
click at [978, 71] on button "View Map" at bounding box center [966, 68] width 58 height 16
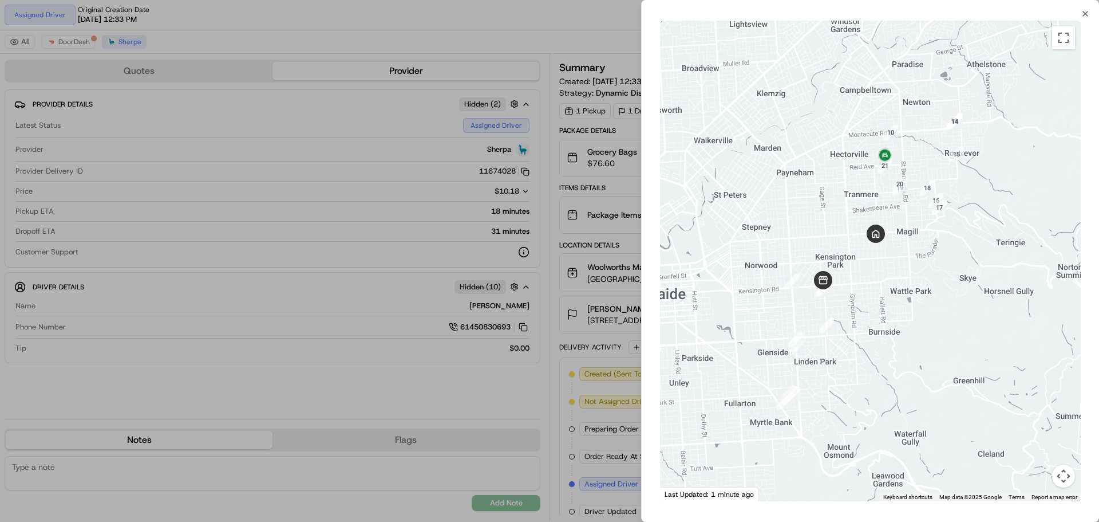
click at [625, 262] on div at bounding box center [549, 261] width 1099 height 522
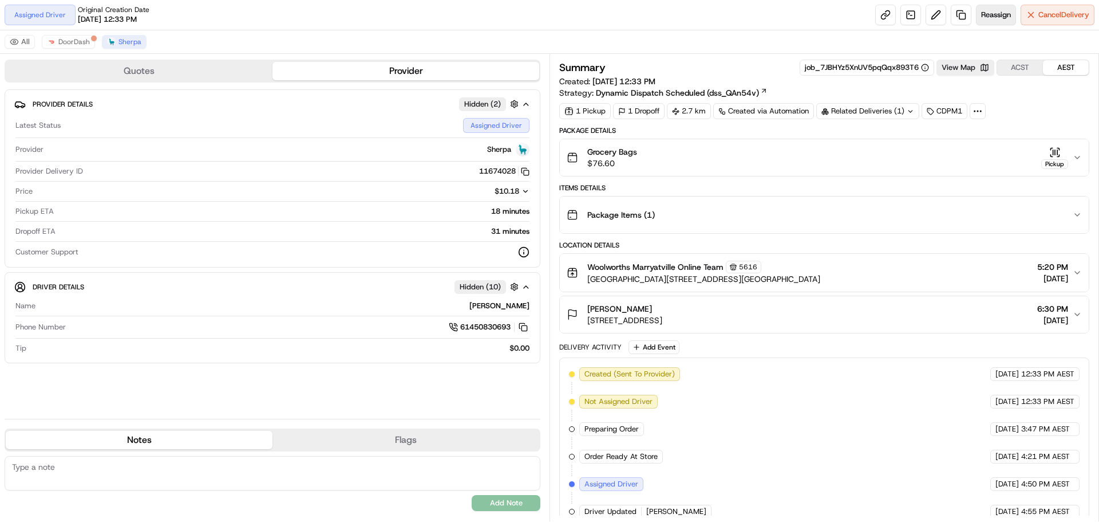
click at [997, 7] on button "Reassign" at bounding box center [996, 15] width 40 height 21
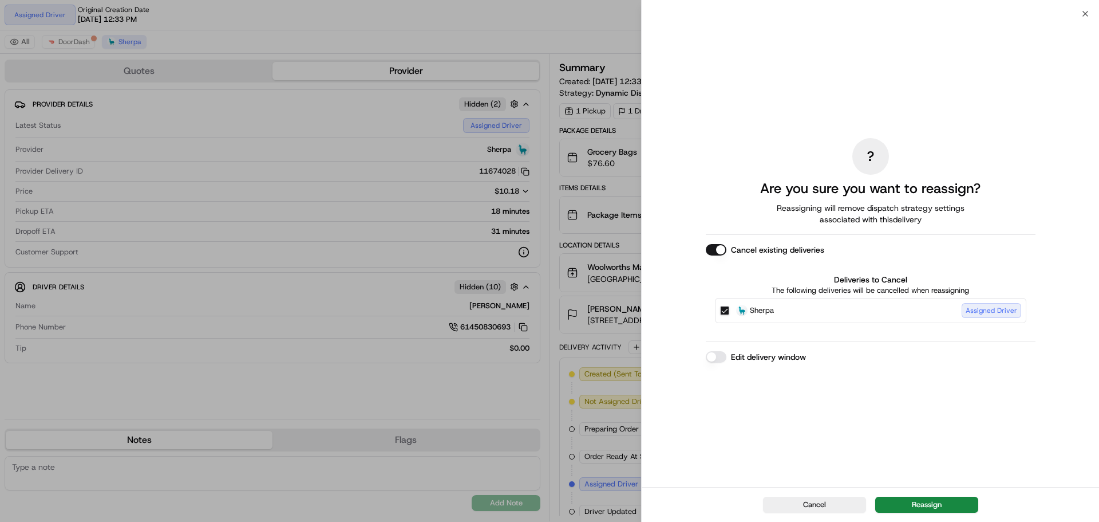
click at [723, 253] on button "Cancel existing deliveries" at bounding box center [716, 249] width 21 height 11
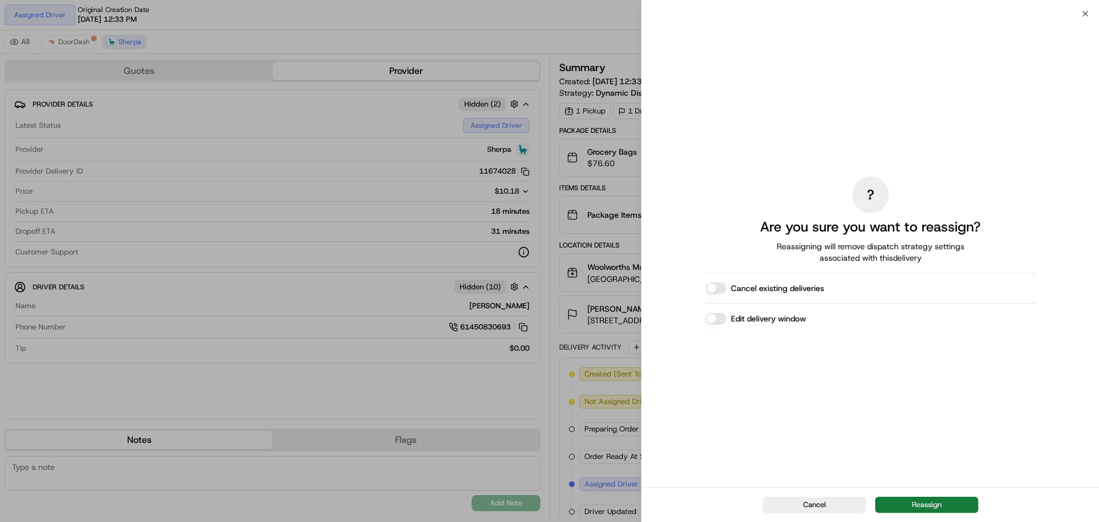
click at [937, 500] on button "Reassign" at bounding box center [926, 504] width 103 height 16
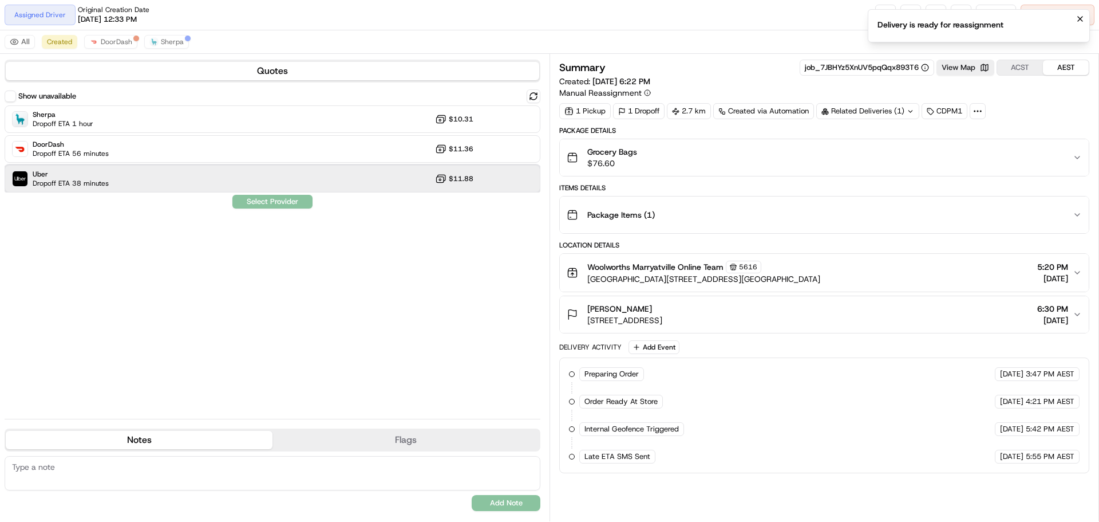
click at [176, 175] on div "Uber Dropoff ETA 38 minutes $11.88" at bounding box center [273, 178] width 536 height 27
click at [277, 200] on button "Assign Provider" at bounding box center [272, 202] width 81 height 14
